Goal: Task Accomplishment & Management: Use online tool/utility

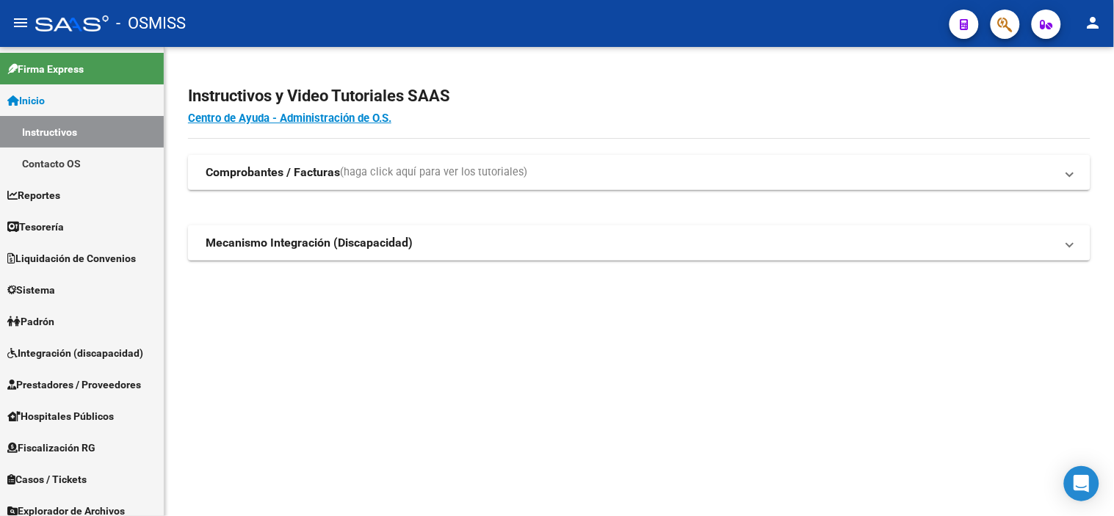
click at [989, 32] on div at bounding box center [999, 24] width 41 height 30
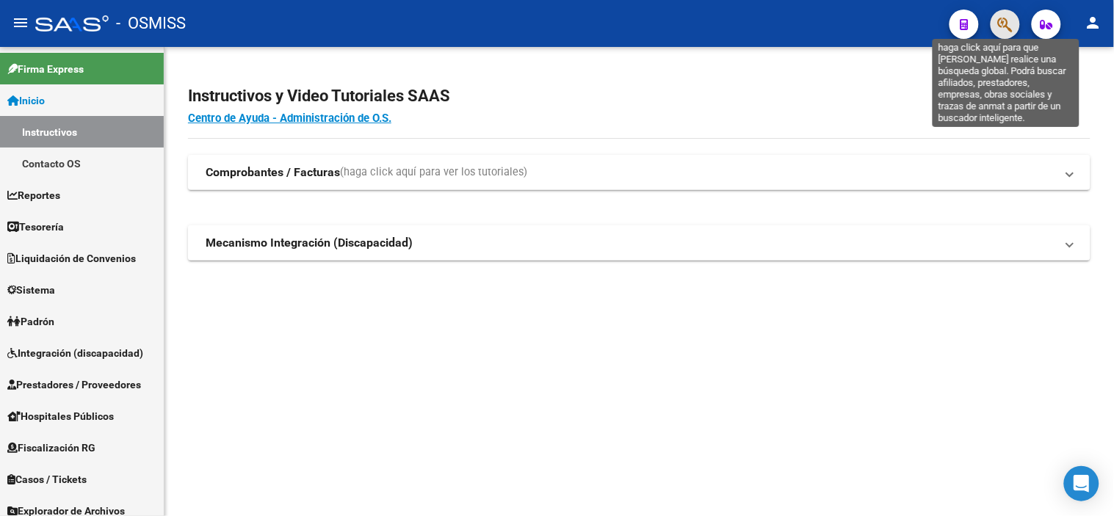
click at [1001, 32] on icon "button" at bounding box center [1005, 24] width 15 height 17
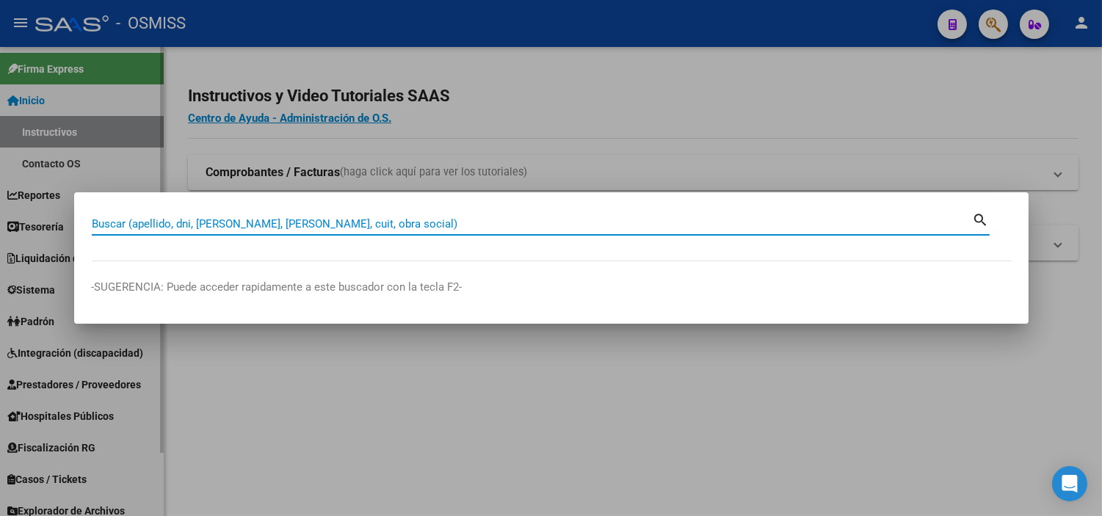
drag, startPoint x: 209, startPoint y: 221, endPoint x: 129, endPoint y: 362, distance: 162.1
click at [137, 377] on div at bounding box center [551, 258] width 1102 height 516
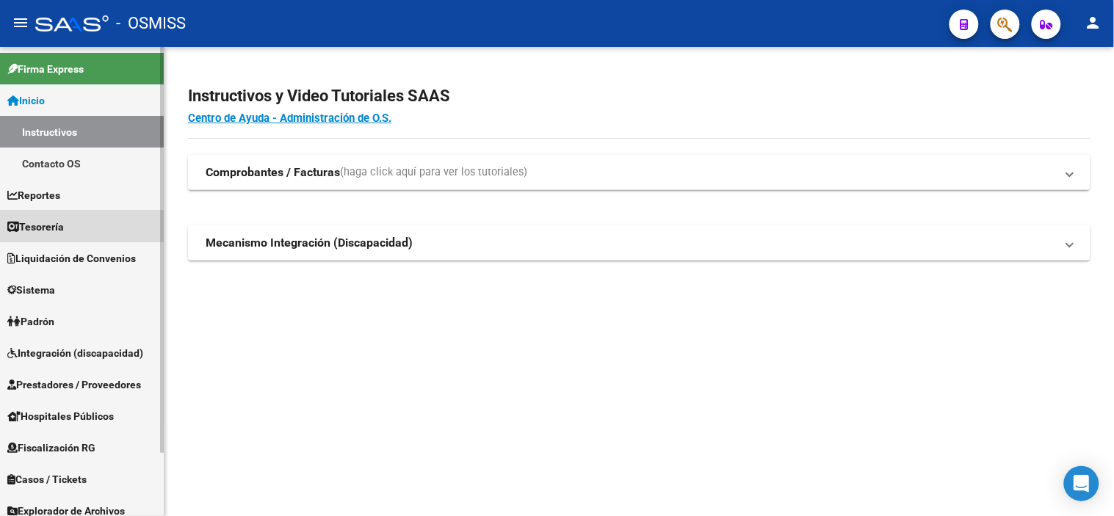
click at [50, 224] on span "Tesorería" at bounding box center [35, 227] width 57 height 16
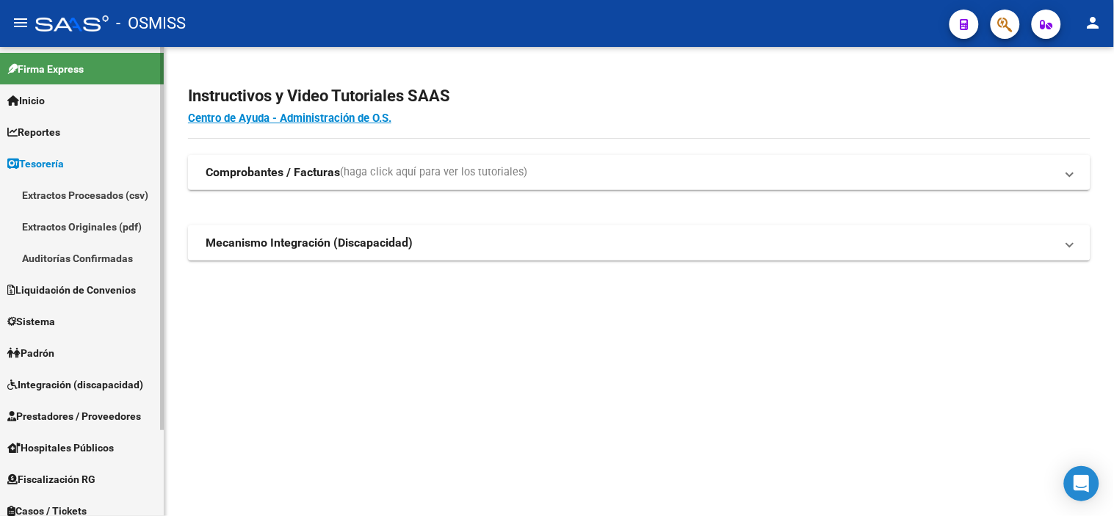
click at [76, 248] on link "Auditorías Confirmadas" at bounding box center [82, 258] width 164 height 32
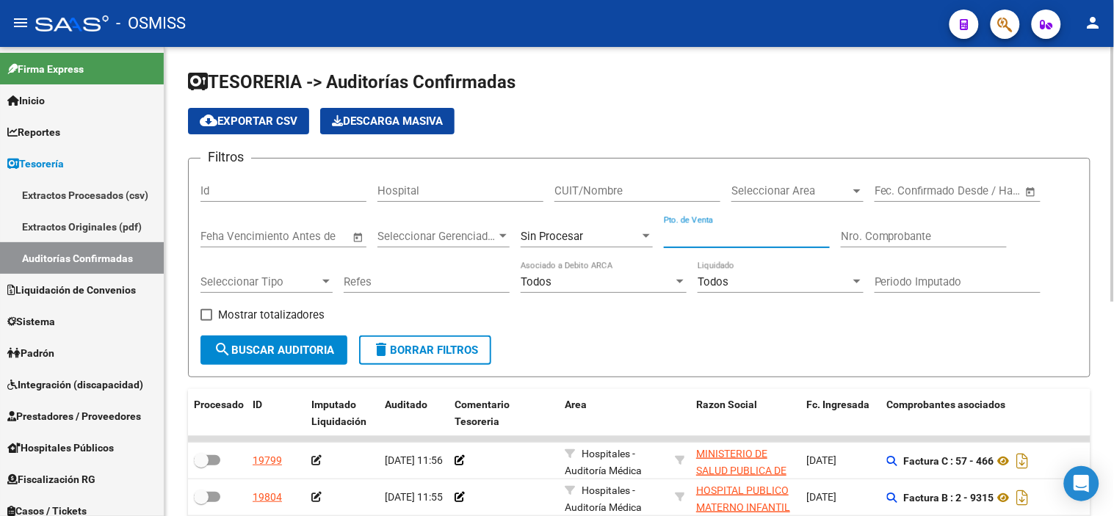
click at [701, 236] on input "Pto. de Venta" at bounding box center [747, 236] width 166 height 13
click at [879, 236] on input "Nro. Comprobante" at bounding box center [924, 236] width 166 height 13
type input "2353"
click at [565, 236] on span "Sin Procesar" at bounding box center [552, 236] width 62 height 13
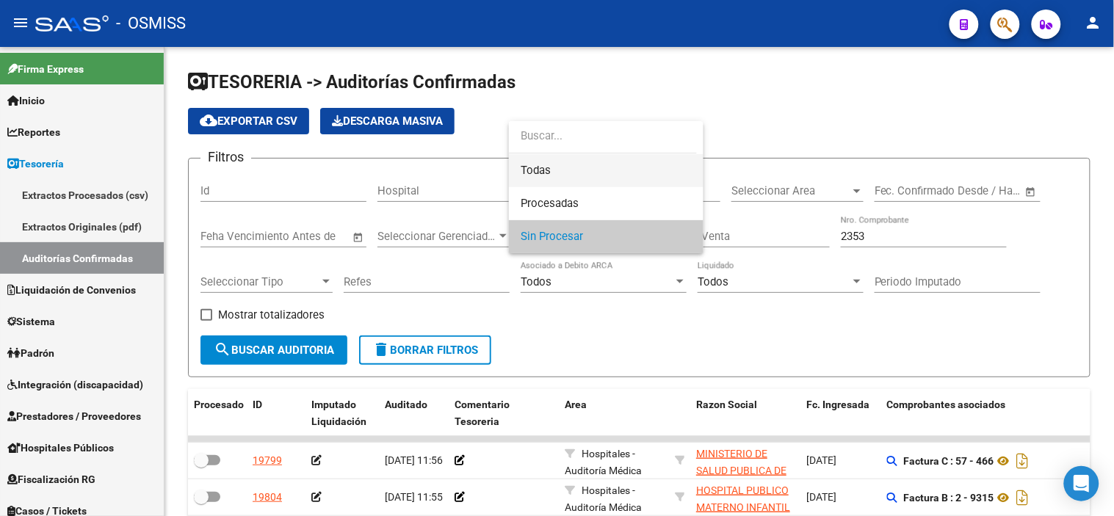
click at [556, 164] on span "Todas" at bounding box center [606, 170] width 171 height 33
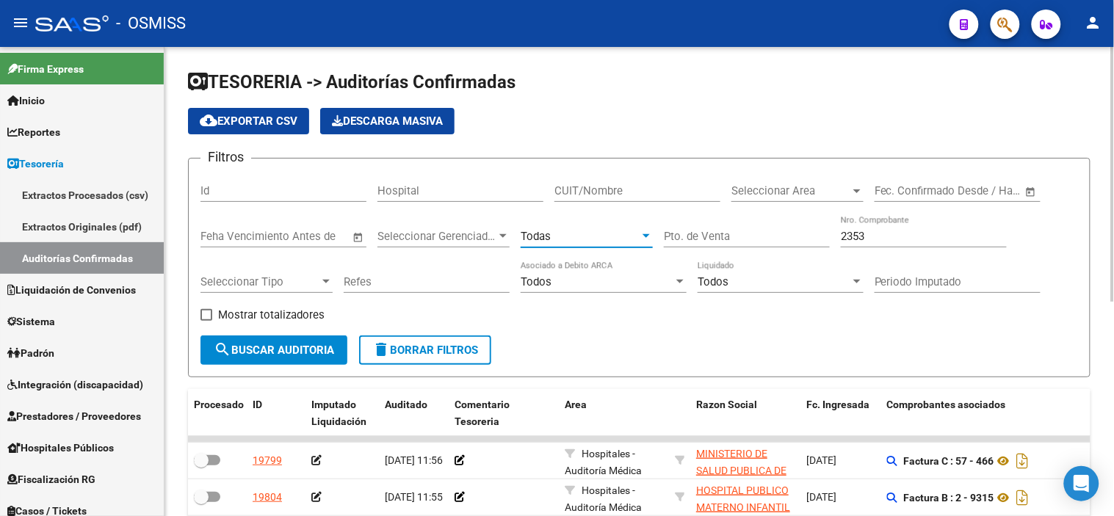
click at [280, 344] on span "search Buscar Auditoria" at bounding box center [274, 350] width 120 height 13
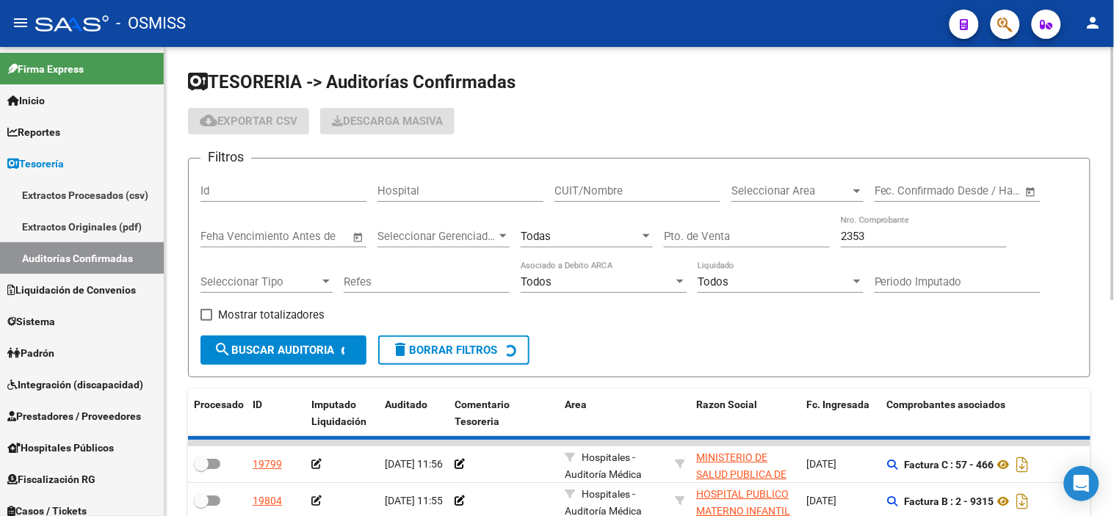
checkbox input "true"
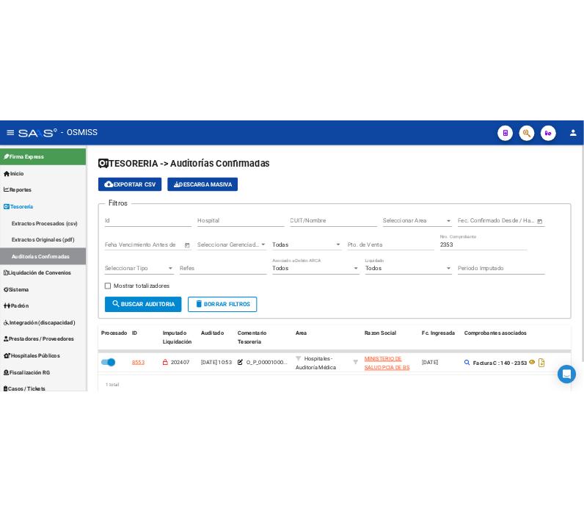
scroll to position [64, 0]
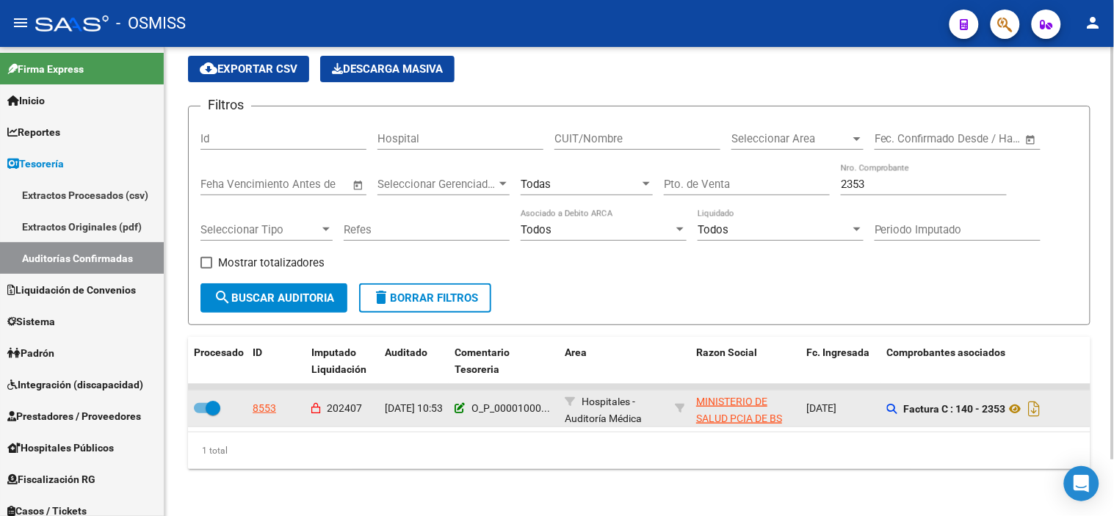
click at [463, 403] on icon at bounding box center [460, 408] width 10 height 10
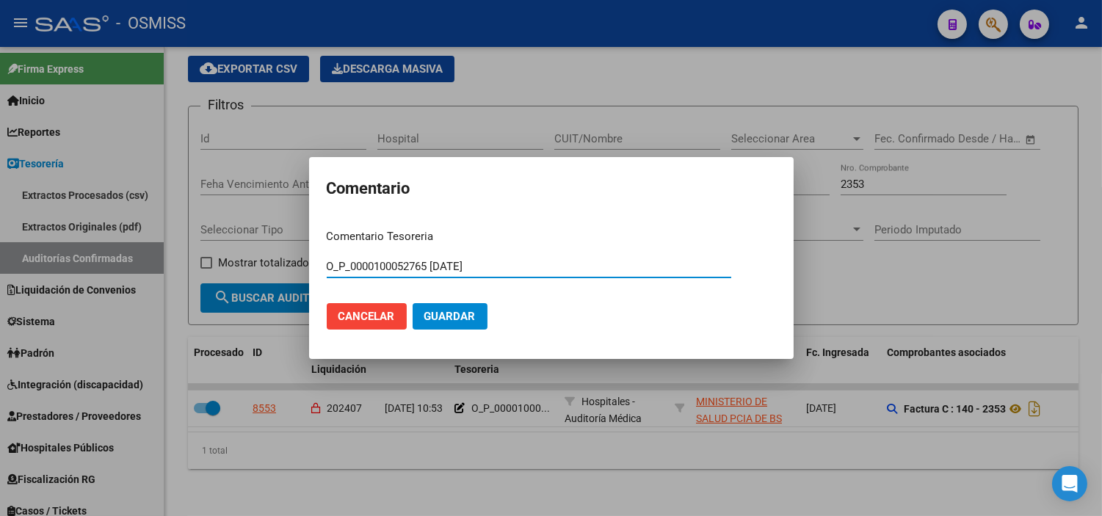
drag, startPoint x: 433, startPoint y: 262, endPoint x: 372, endPoint y: 262, distance: 60.9
click at [372, 262] on input "O_P_0000100052765 [DATE]" at bounding box center [529, 266] width 405 height 13
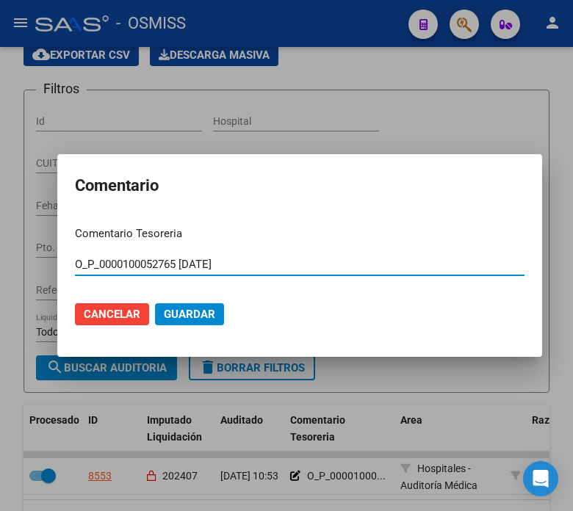
click at [112, 316] on span "Cancelar" at bounding box center [112, 314] width 57 height 13
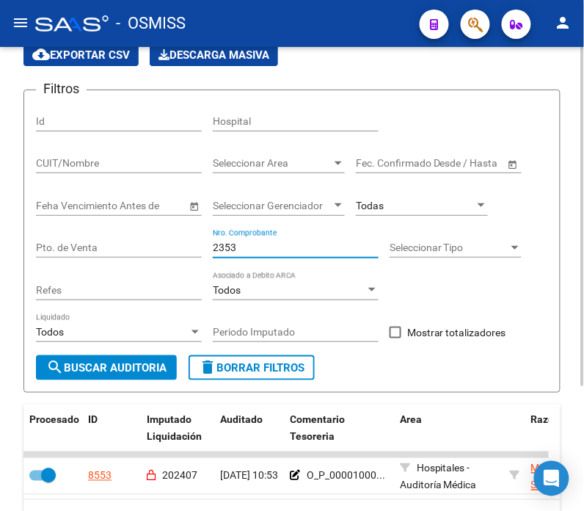
click at [294, 251] on input "2353" at bounding box center [296, 248] width 166 height 12
paste input "3775"
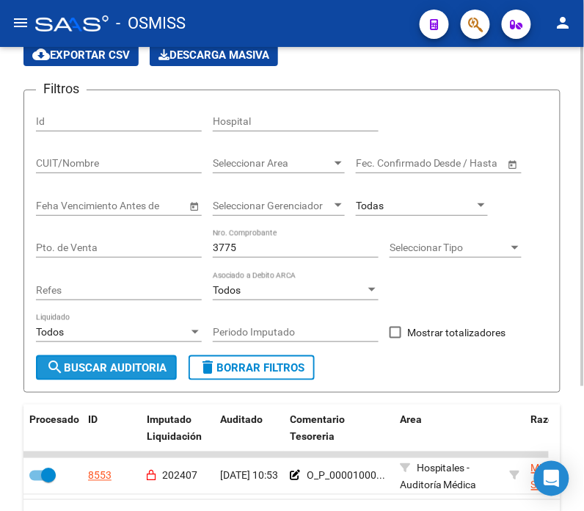
click at [103, 360] on button "search Buscar Auditoria" at bounding box center [106, 367] width 141 height 25
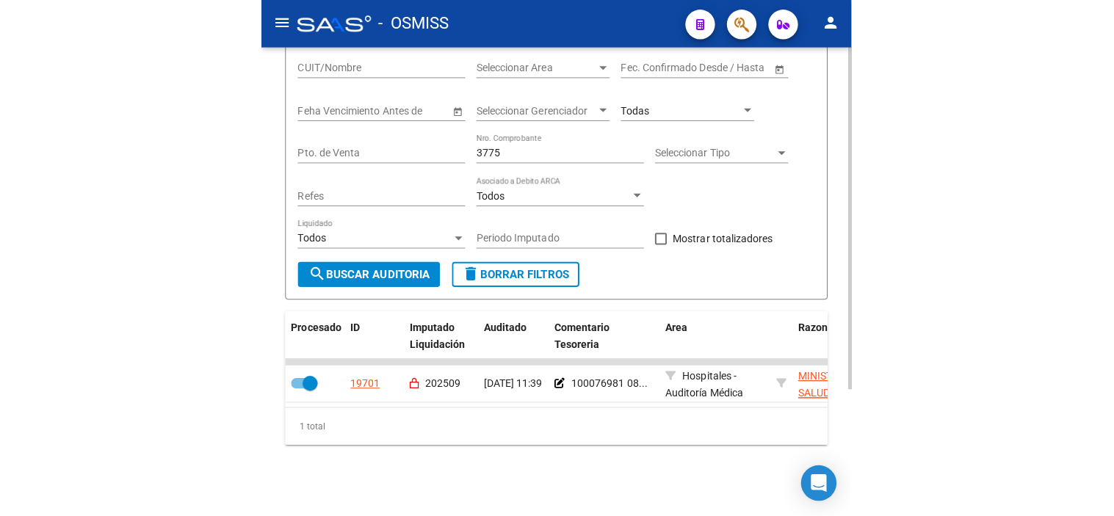
scroll to position [172, 0]
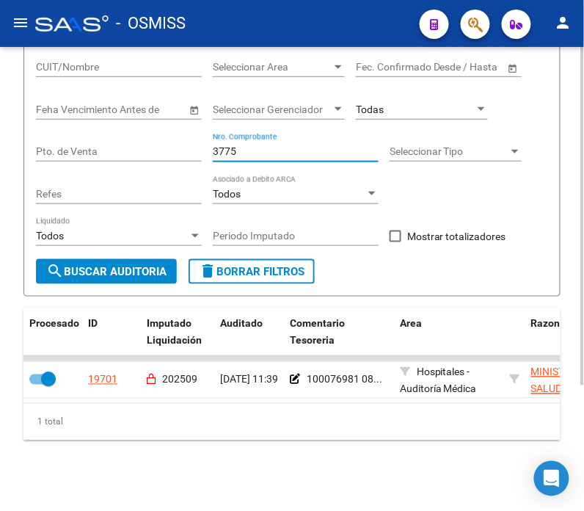
drag, startPoint x: 277, startPoint y: 142, endPoint x: 131, endPoint y: 148, distance: 146.2
click at [131, 148] on div "Filtros Id Hospital CUIT/Nombre Seleccionar Area Seleccionar Area Fecha inicio …" at bounding box center [292, 132] width 513 height 253
paste input "6"
type input "3776"
click at [100, 265] on span "search Buscar Auditoria" at bounding box center [106, 271] width 120 height 13
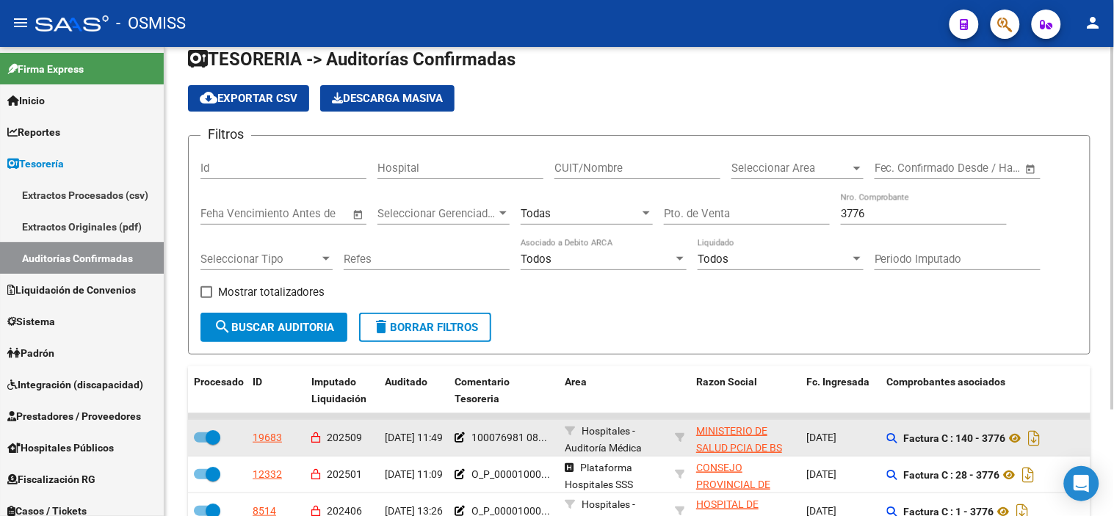
scroll to position [0, 0]
